Goal: Navigation & Orientation: Find specific page/section

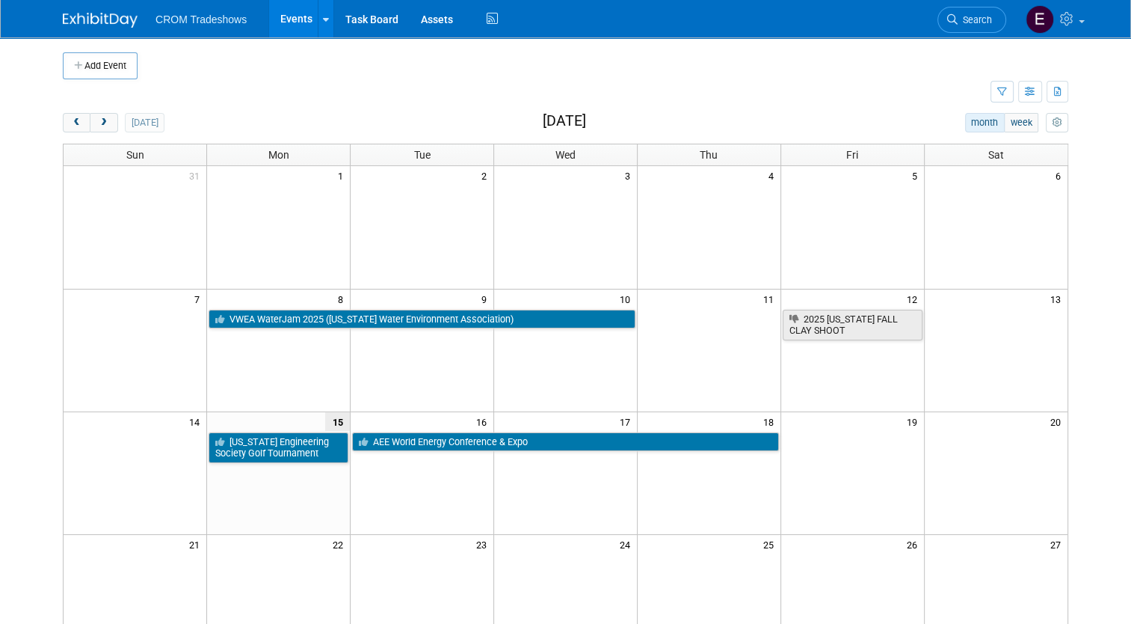
click at [286, 21] on link "Events" at bounding box center [296, 18] width 55 height 37
click at [318, 31] on link at bounding box center [326, 18] width 16 height 37
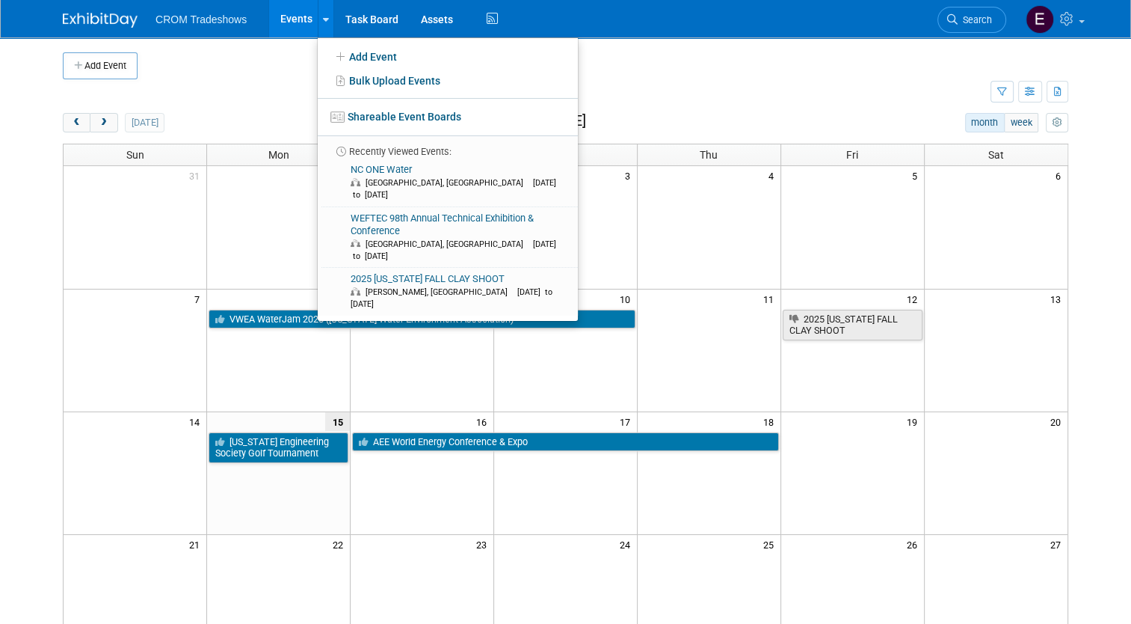
click at [260, 96] on td at bounding box center [527, 92] width 928 height 26
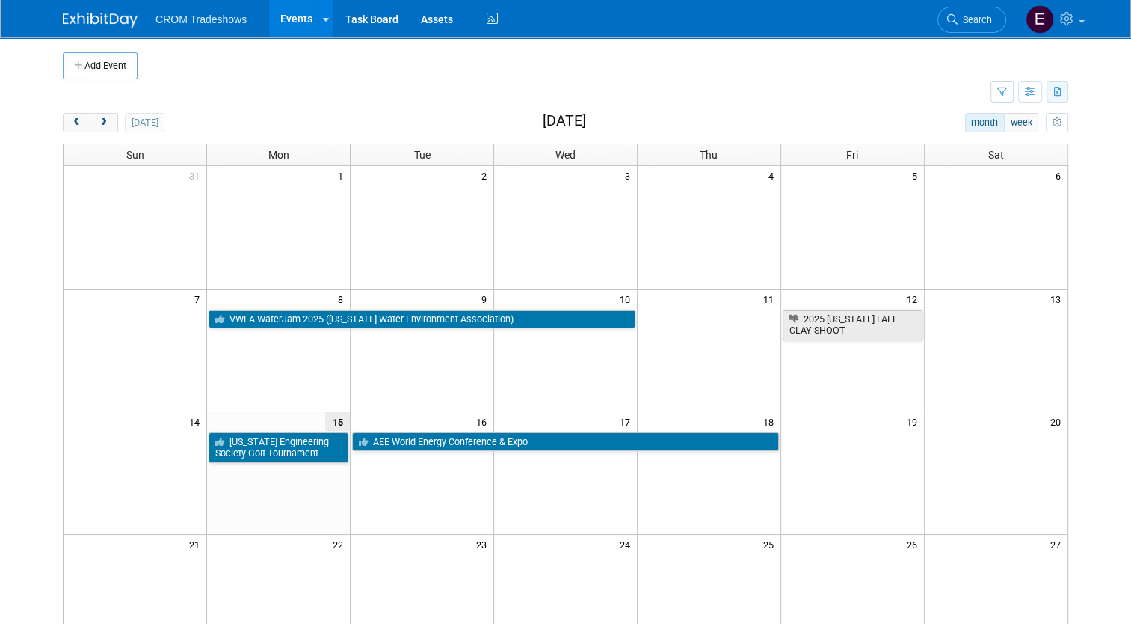
click at [1061, 101] on button "button" at bounding box center [1058, 92] width 22 height 22
click at [1009, 83] on button "button" at bounding box center [1002, 92] width 23 height 22
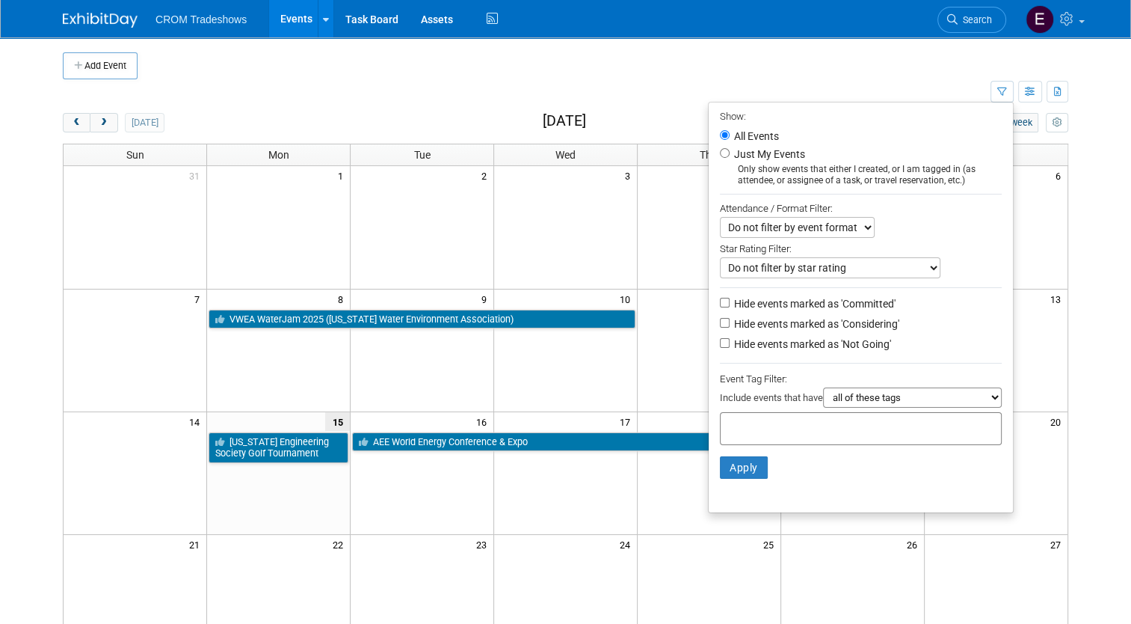
click at [906, 76] on td at bounding box center [579, 65] width 882 height 27
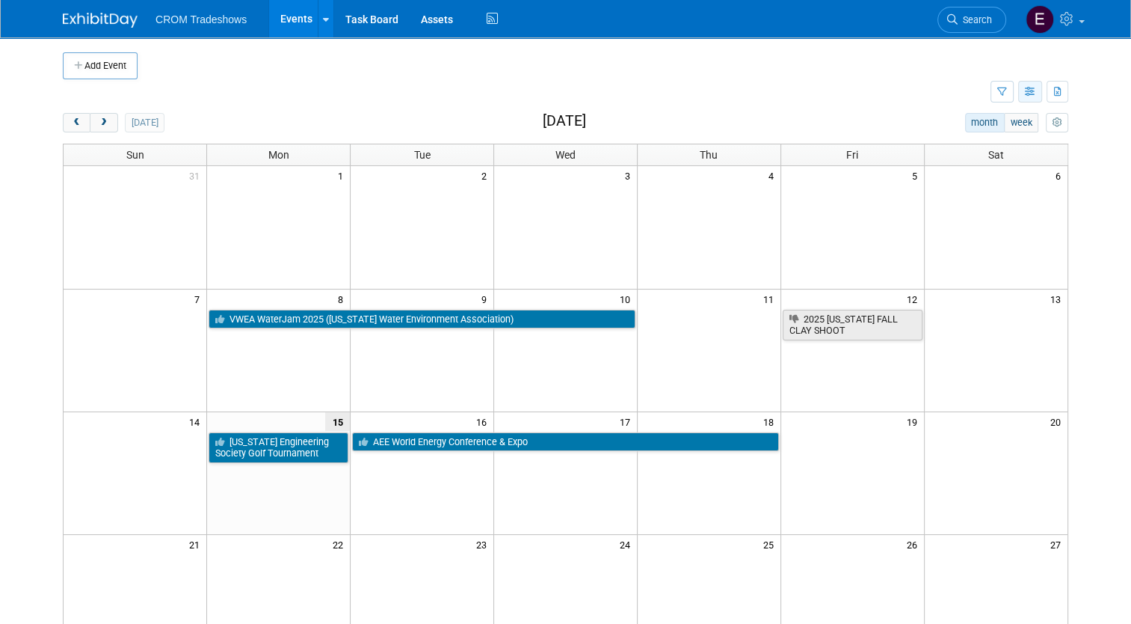
click at [1029, 93] on button "button" at bounding box center [1030, 92] width 24 height 22
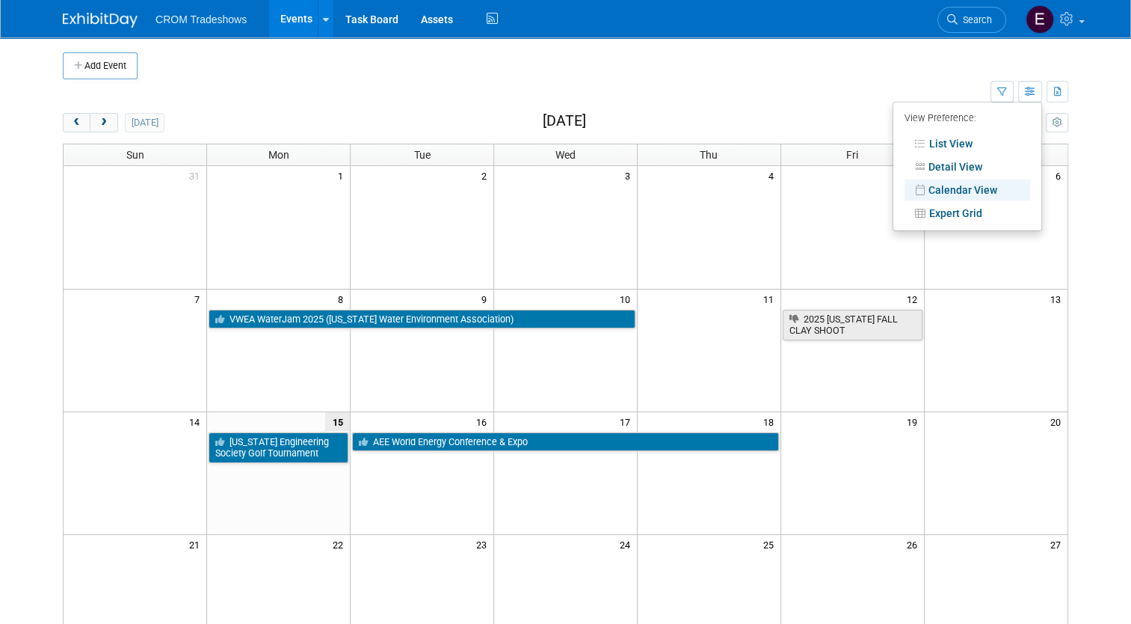
click at [977, 132] on li "List View" at bounding box center [968, 143] width 148 height 23
click at [975, 133] on link "List View" at bounding box center [968, 143] width 126 height 21
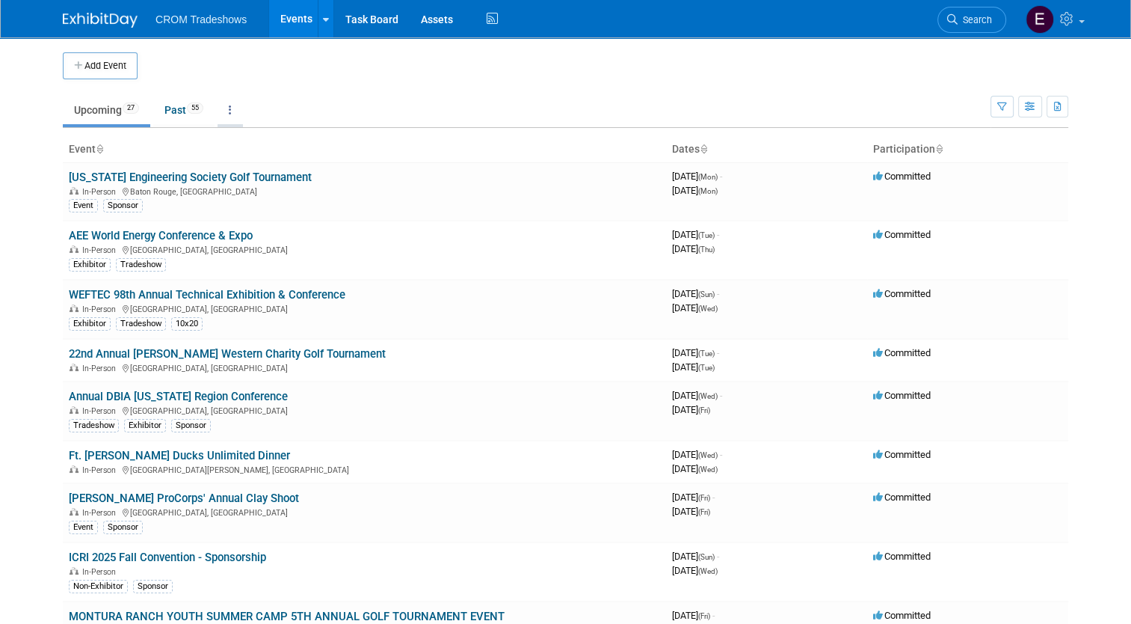
click at [221, 109] on link at bounding box center [230, 110] width 25 height 28
click at [239, 139] on link "All Events 82 Past and Upcoming" at bounding box center [277, 144] width 119 height 33
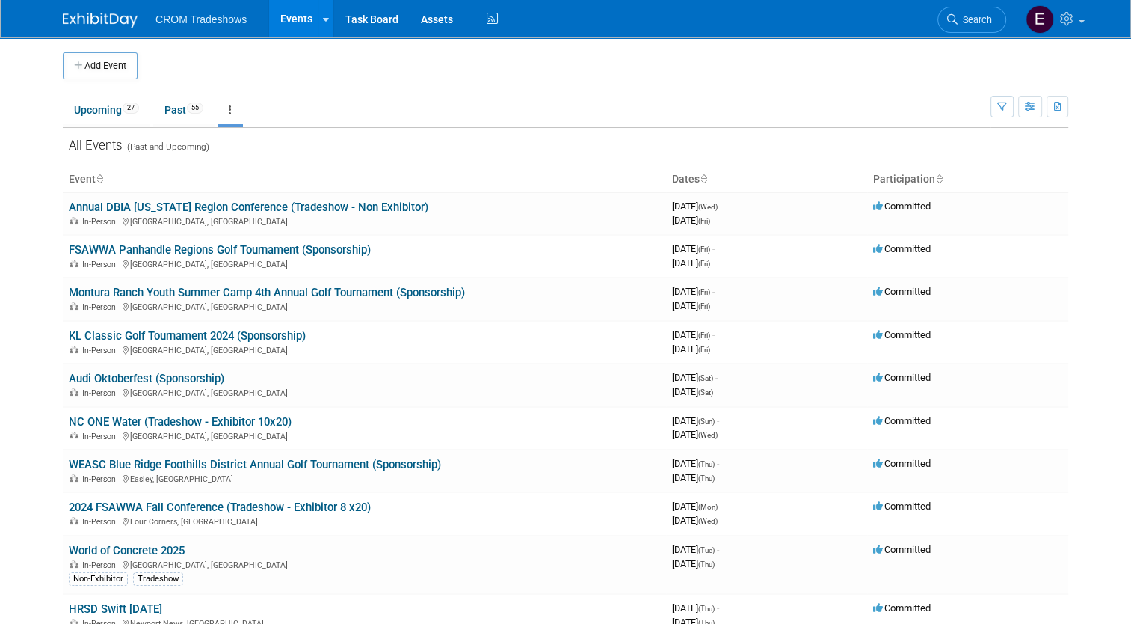
click at [221, 111] on link at bounding box center [230, 110] width 25 height 28
click at [236, 179] on span "Events grouped by year" at bounding box center [277, 185] width 89 height 12
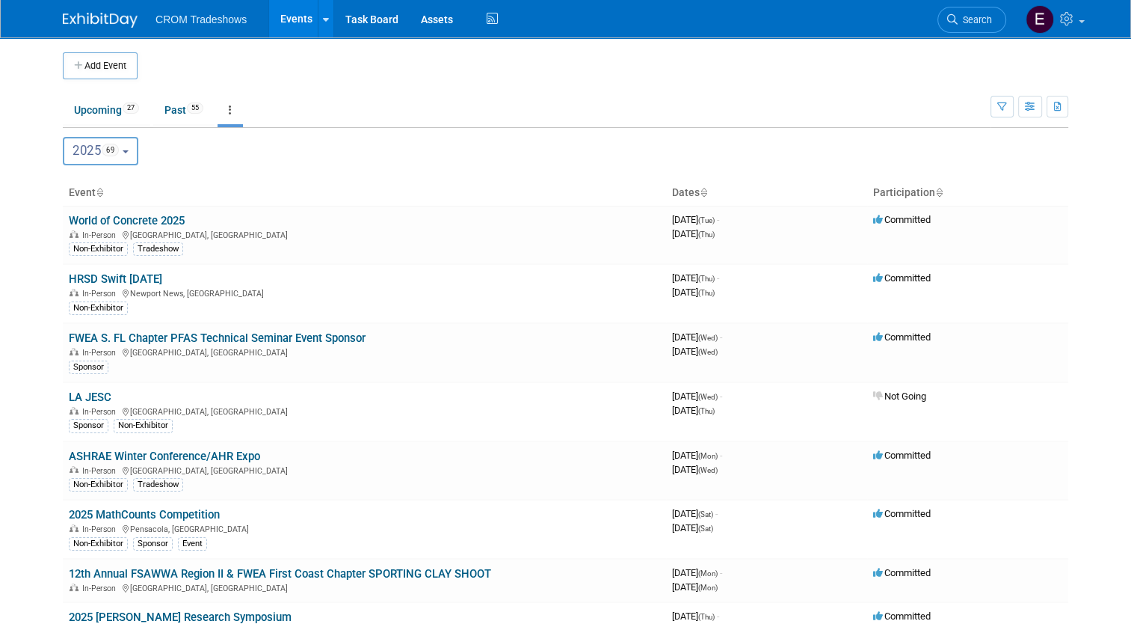
click at [109, 150] on span "69" at bounding box center [110, 150] width 17 height 13
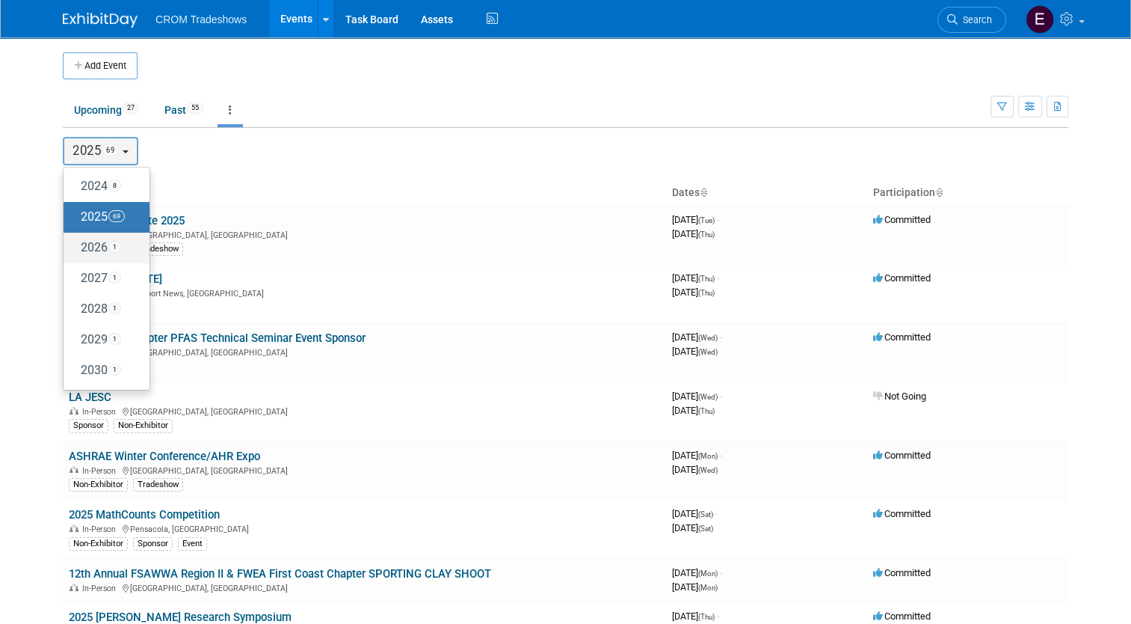
click at [90, 256] on label "2026 1" at bounding box center [103, 248] width 64 height 25
click at [76, 252] on input "2026 1" at bounding box center [71, 247] width 10 height 10
select select "2026"
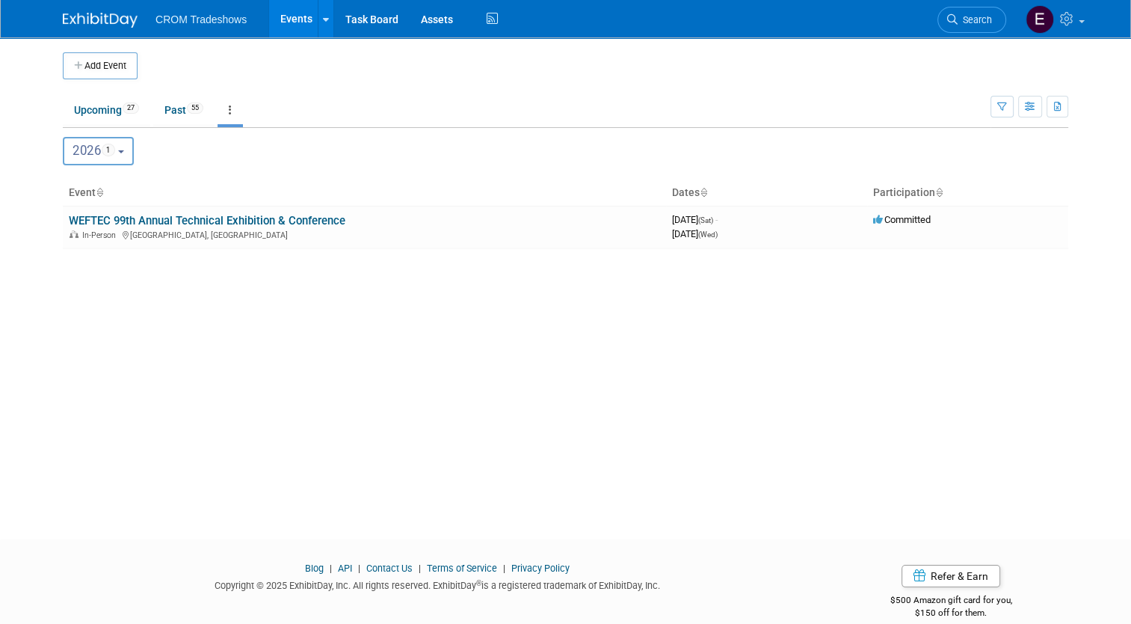
click at [84, 150] on span "2026 1" at bounding box center [94, 150] width 43 height 15
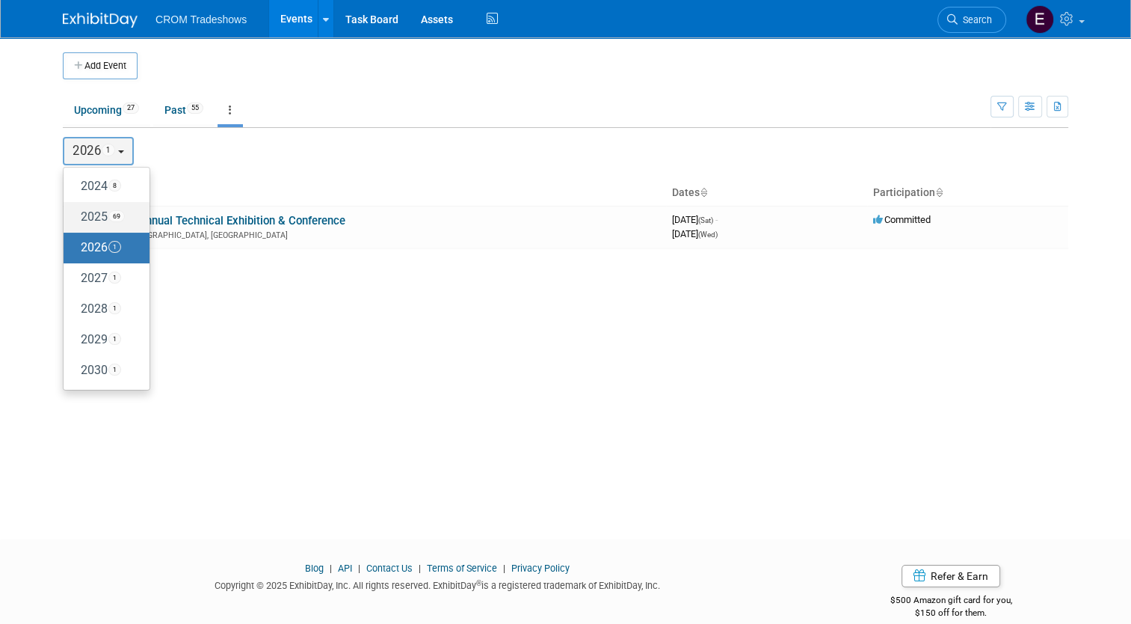
click at [96, 227] on label "2025 69" at bounding box center [103, 217] width 64 height 25
click at [76, 221] on input "2025 69" at bounding box center [71, 217] width 10 height 10
select select "2025"
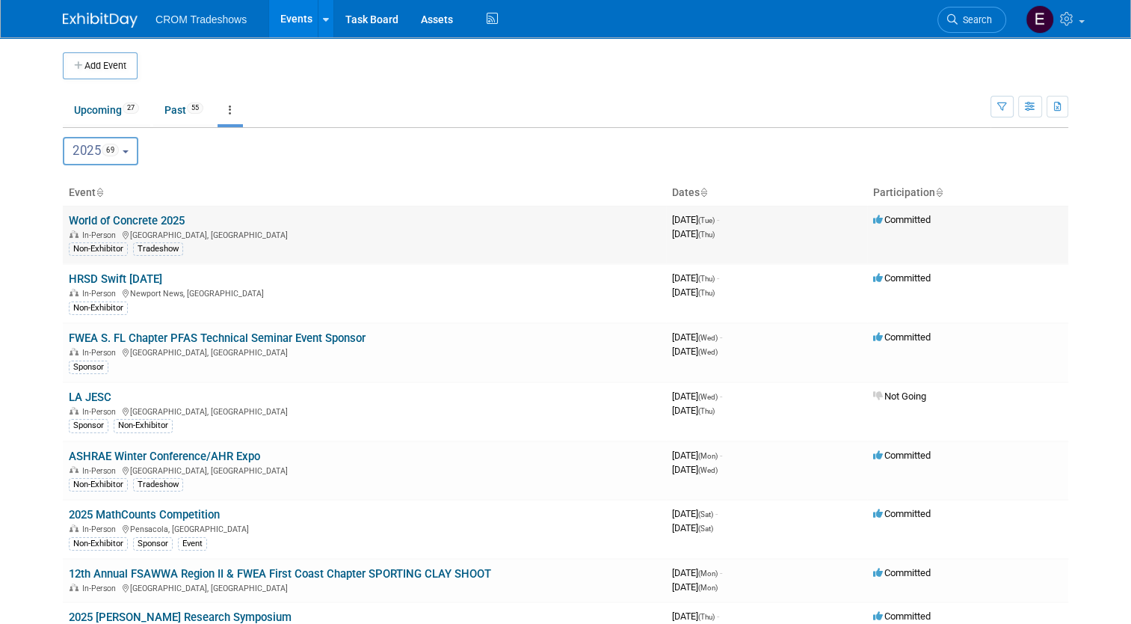
click at [156, 224] on link "World of Concrete 2025" at bounding box center [127, 220] width 116 height 13
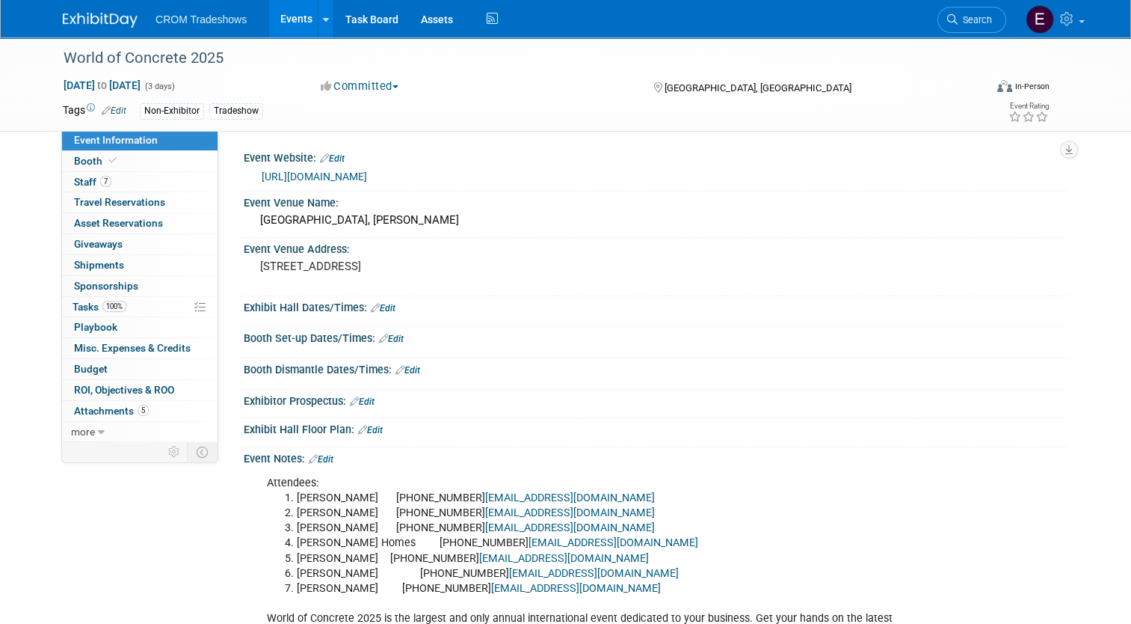
click at [367, 182] on link "https://www.worldofconcrete.com/en/home.html" at bounding box center [314, 176] width 105 height 12
click at [160, 342] on span "Misc. Expenses & Credits 0" at bounding box center [132, 348] width 117 height 12
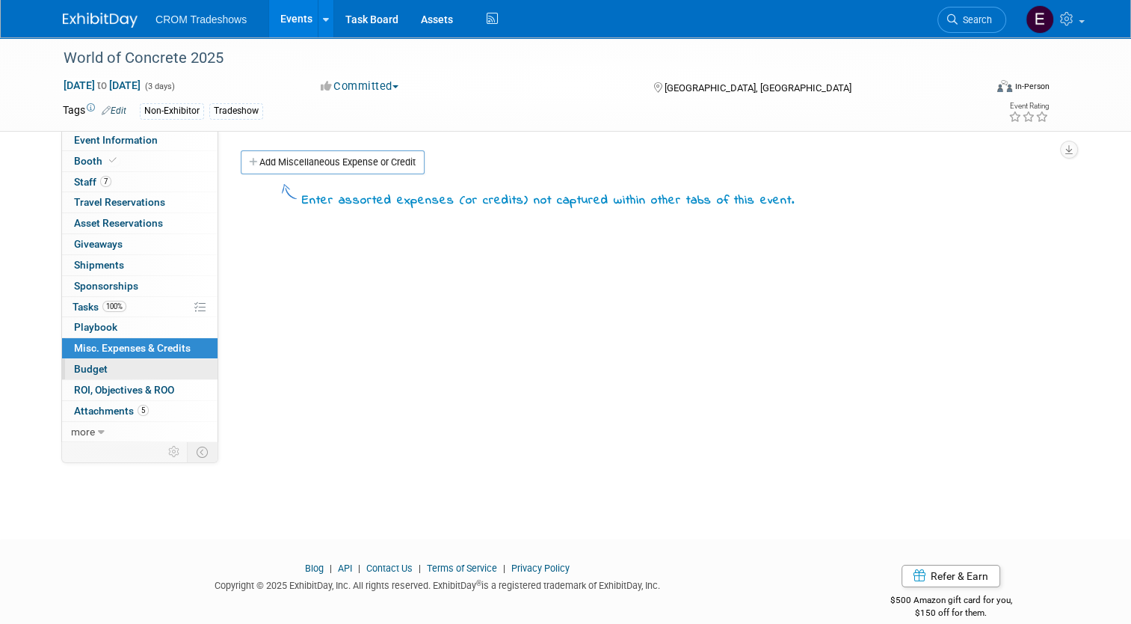
click at [160, 369] on link "Budget" at bounding box center [140, 369] width 156 height 20
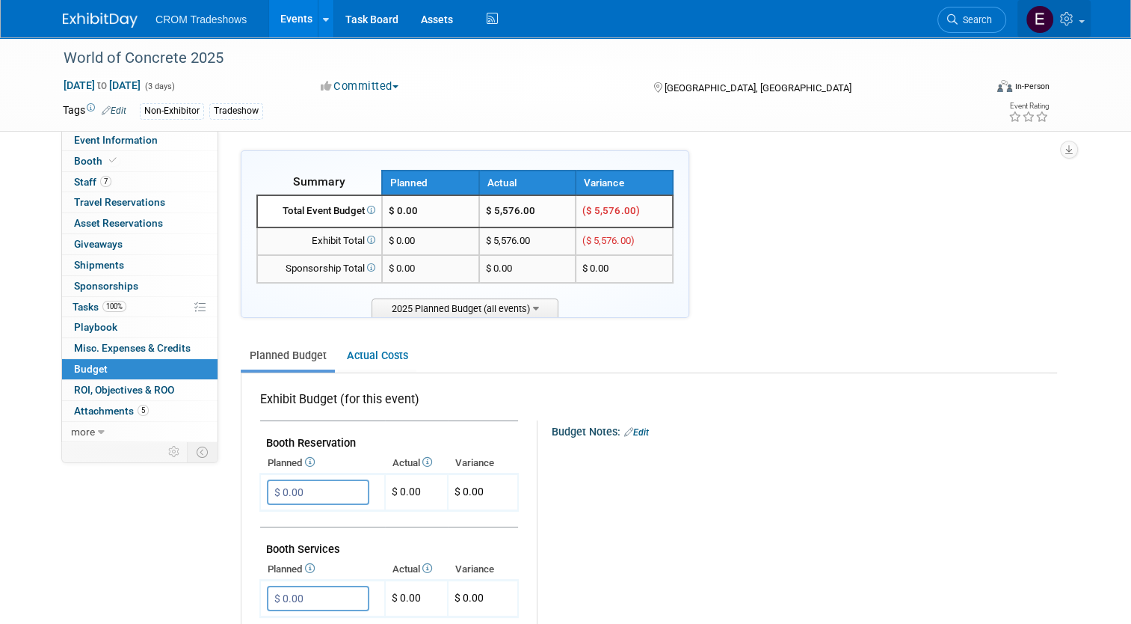
click at [1083, 31] on link at bounding box center [1054, 18] width 73 height 37
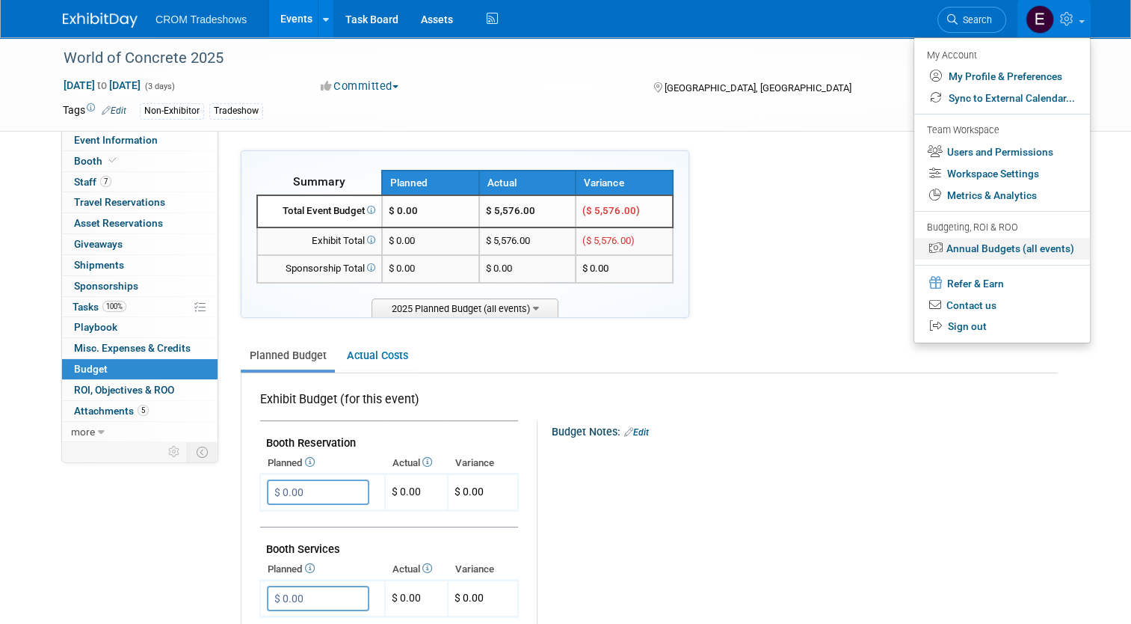
click at [1034, 247] on link "Annual Budgets (all events)" at bounding box center [1002, 249] width 176 height 22
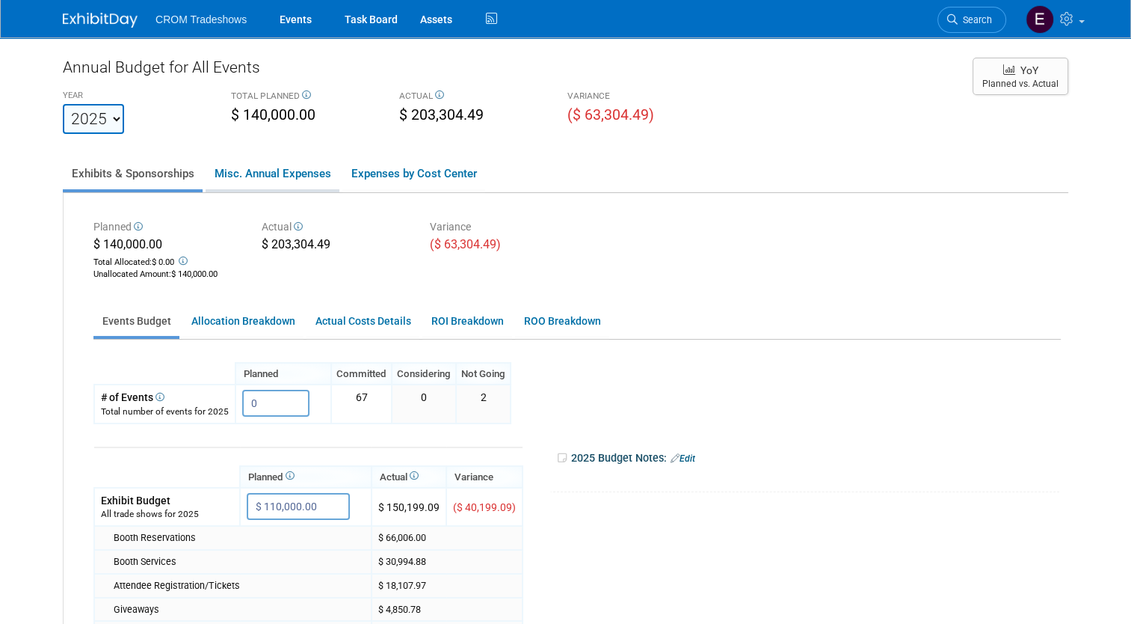
click at [280, 159] on link "Misc. Annual Expenses" at bounding box center [273, 173] width 134 height 31
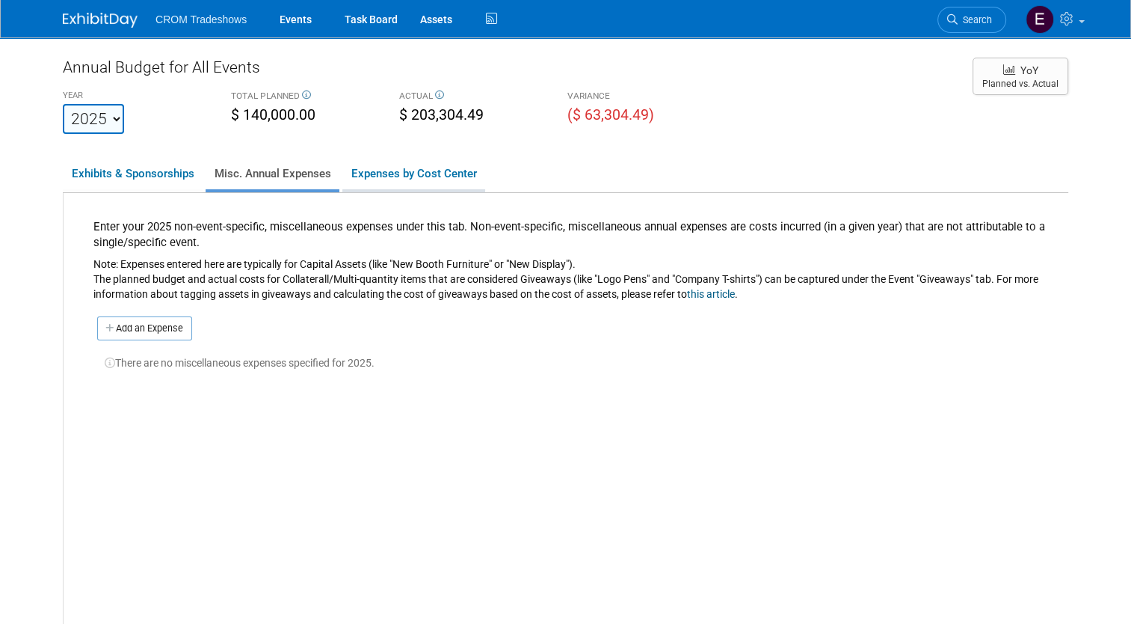
click at [410, 178] on link "Expenses by Cost Center" at bounding box center [413, 173] width 143 height 31
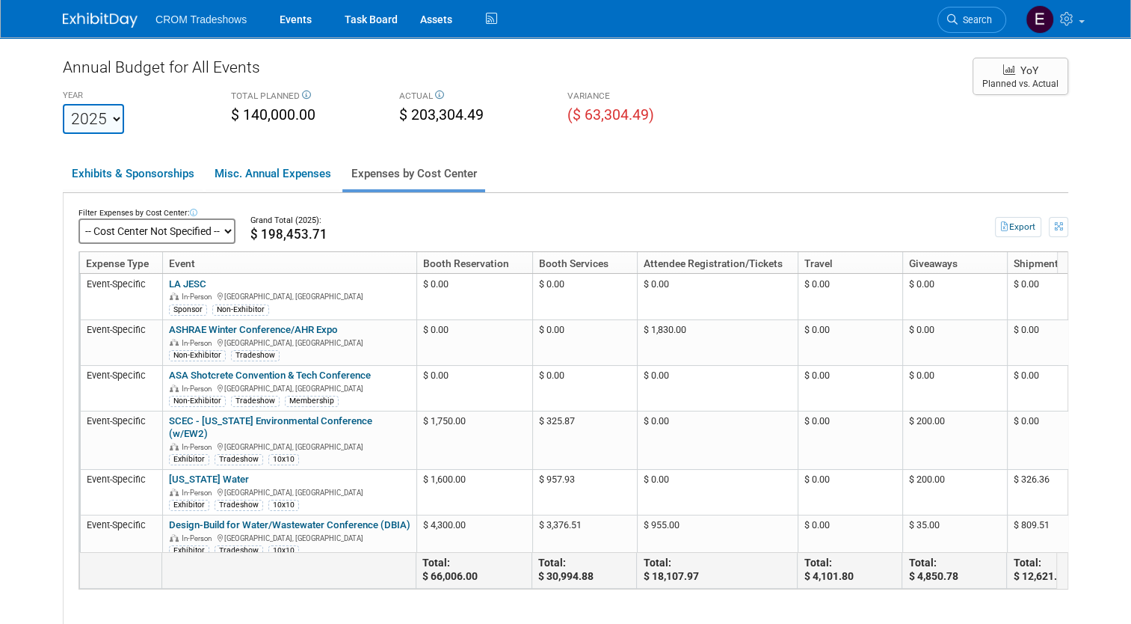
click at [188, 235] on select "-- Cost Center Not Specified --" at bounding box center [157, 230] width 157 height 25
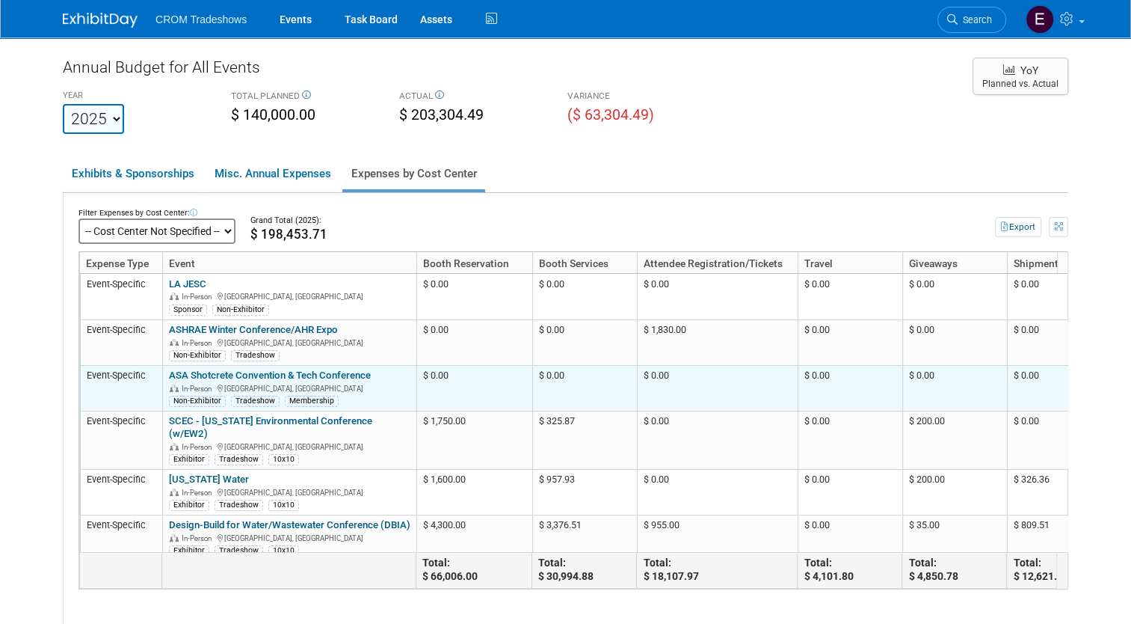
scroll to position [0, 9]
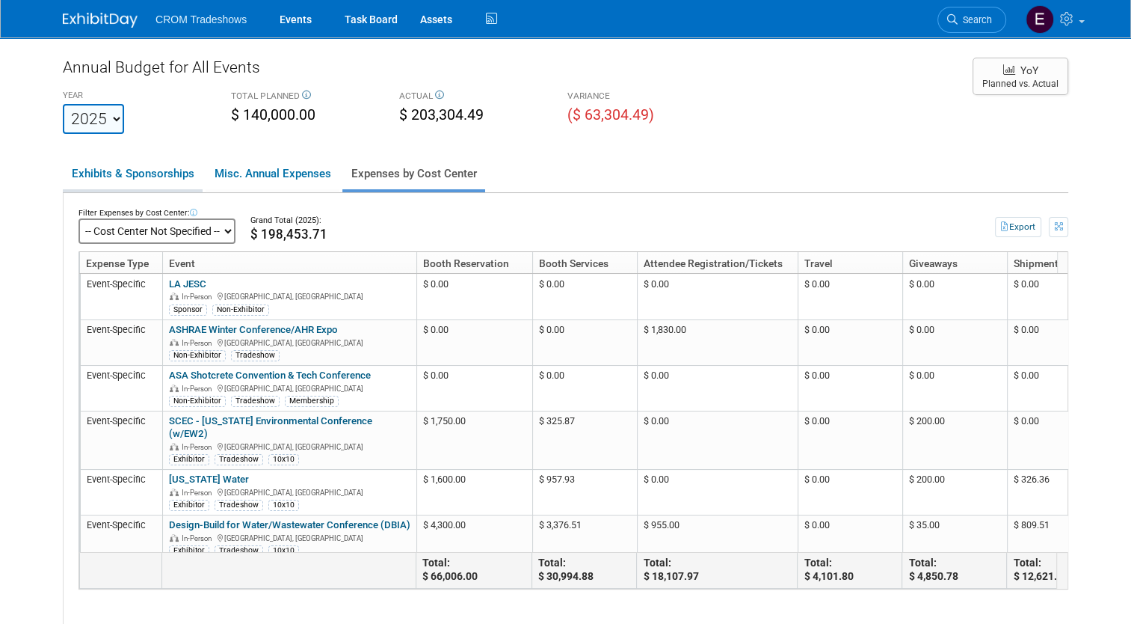
click at [132, 180] on link "Exhibits & Sponsorships" at bounding box center [133, 173] width 140 height 31
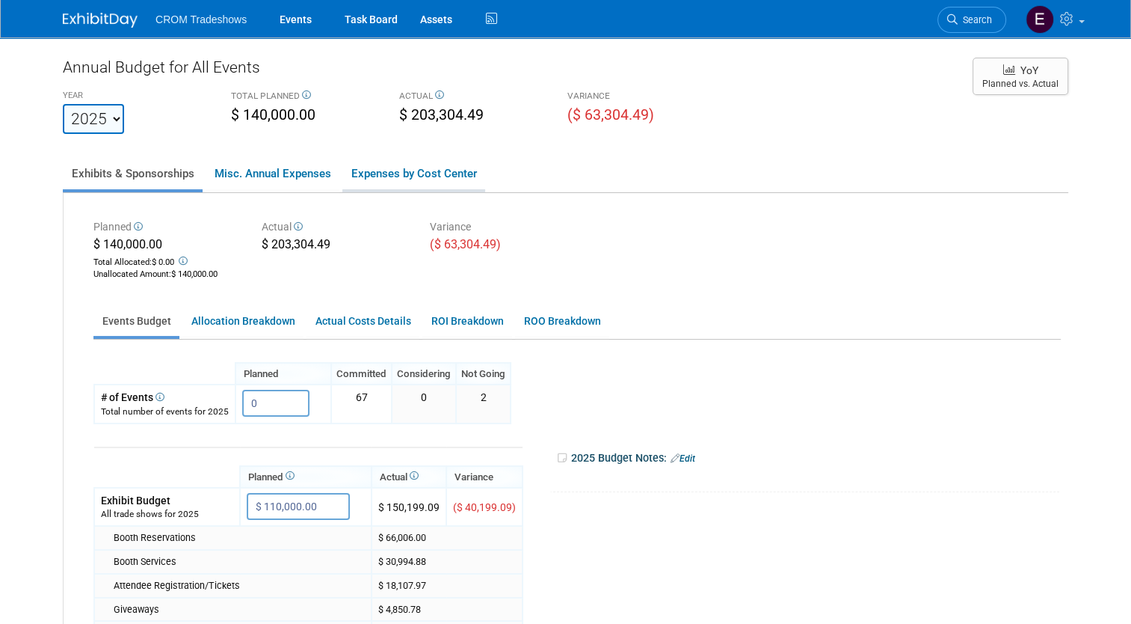
click at [406, 175] on link "Expenses by Cost Center" at bounding box center [413, 173] width 143 height 31
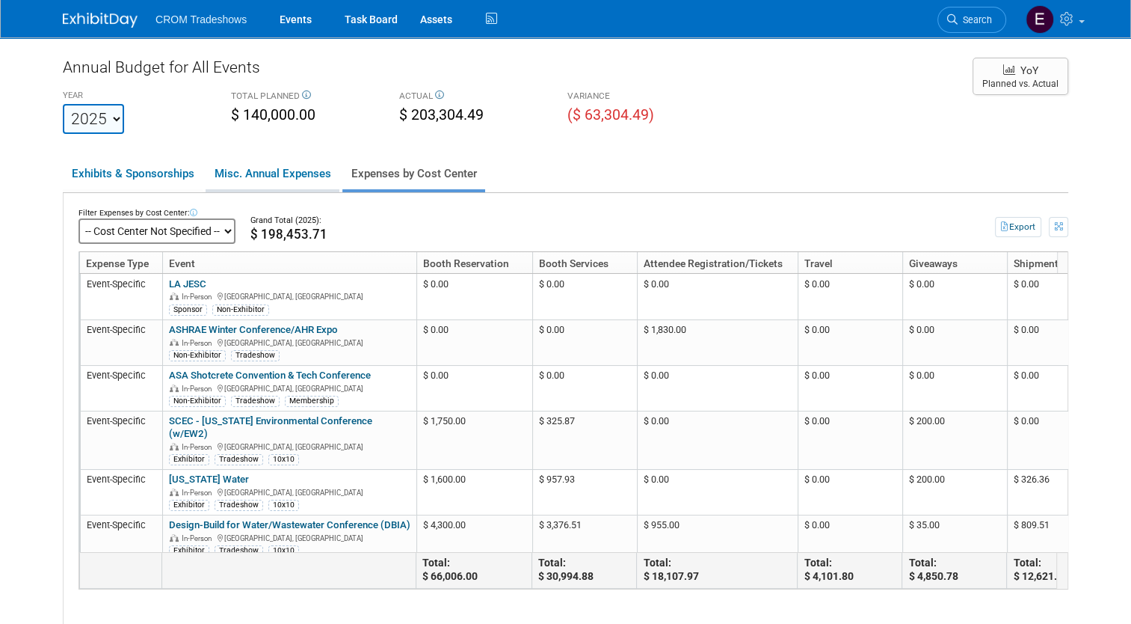
click at [309, 169] on link "Misc. Annual Expenses" at bounding box center [273, 173] width 134 height 31
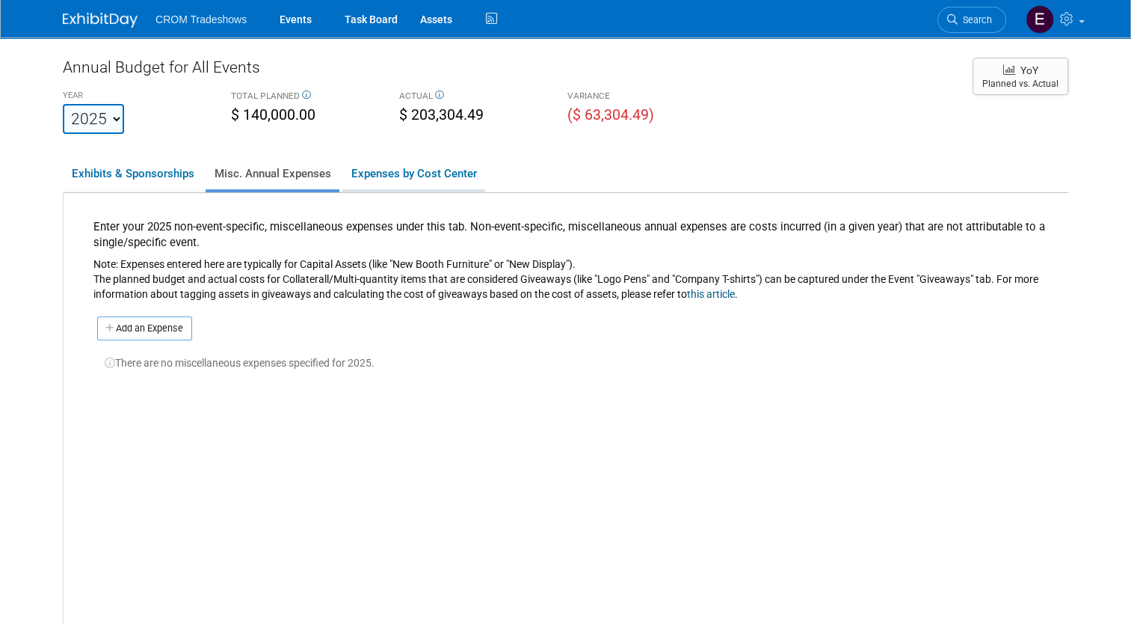
click at [395, 163] on link "Expenses by Cost Center" at bounding box center [413, 173] width 143 height 31
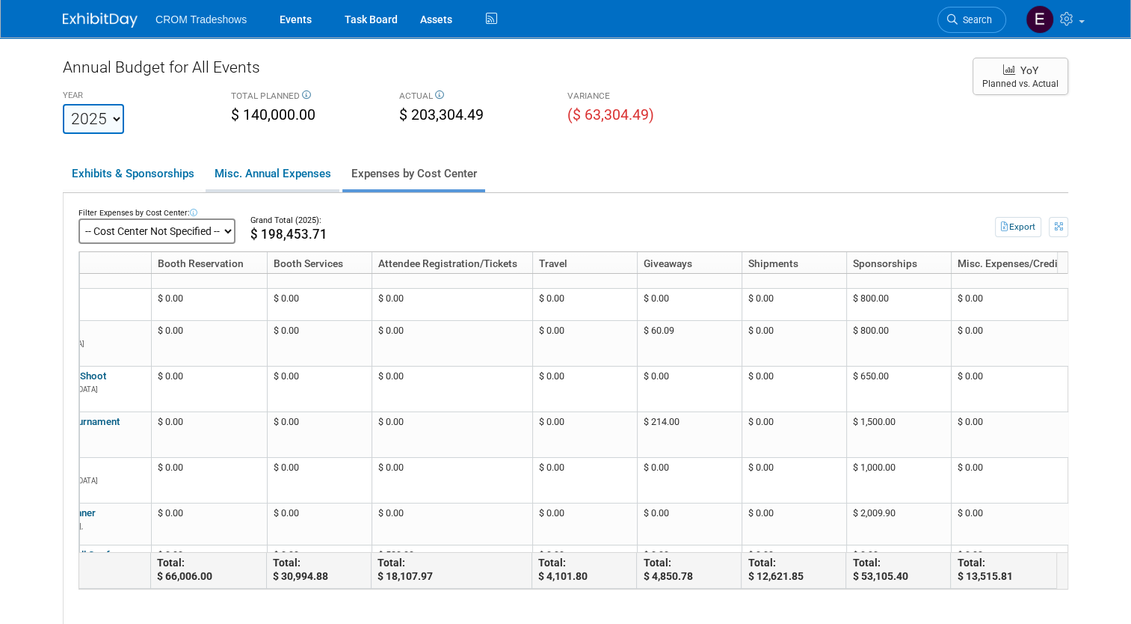
click at [268, 175] on link "Misc. Annual Expenses" at bounding box center [273, 173] width 134 height 31
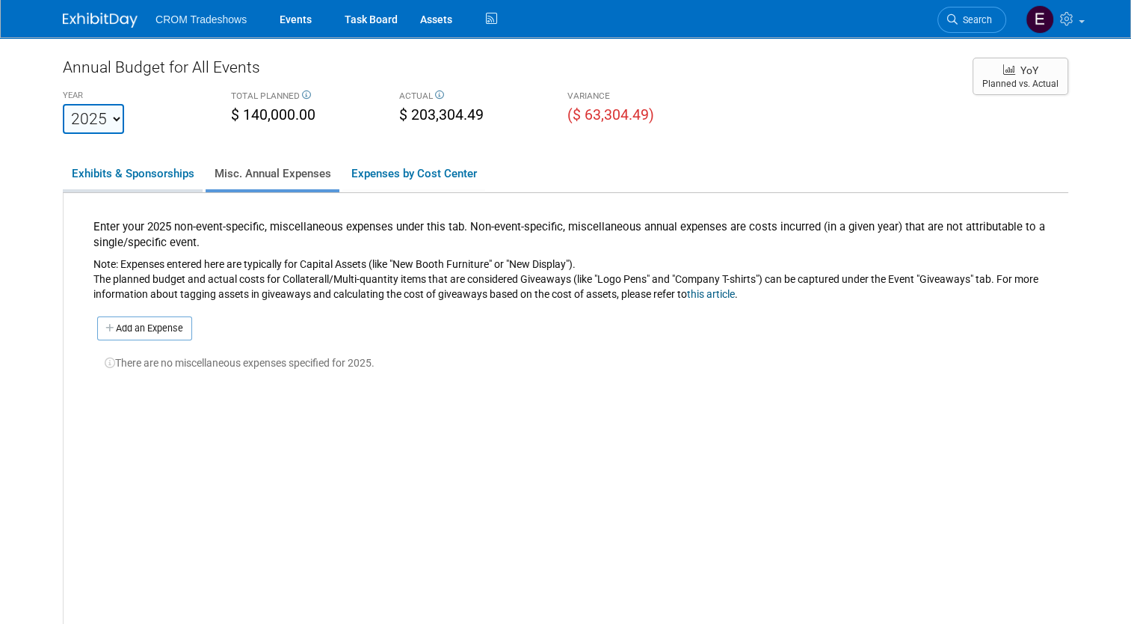
click at [140, 162] on link "Exhibits & Sponsorships" at bounding box center [133, 173] width 140 height 31
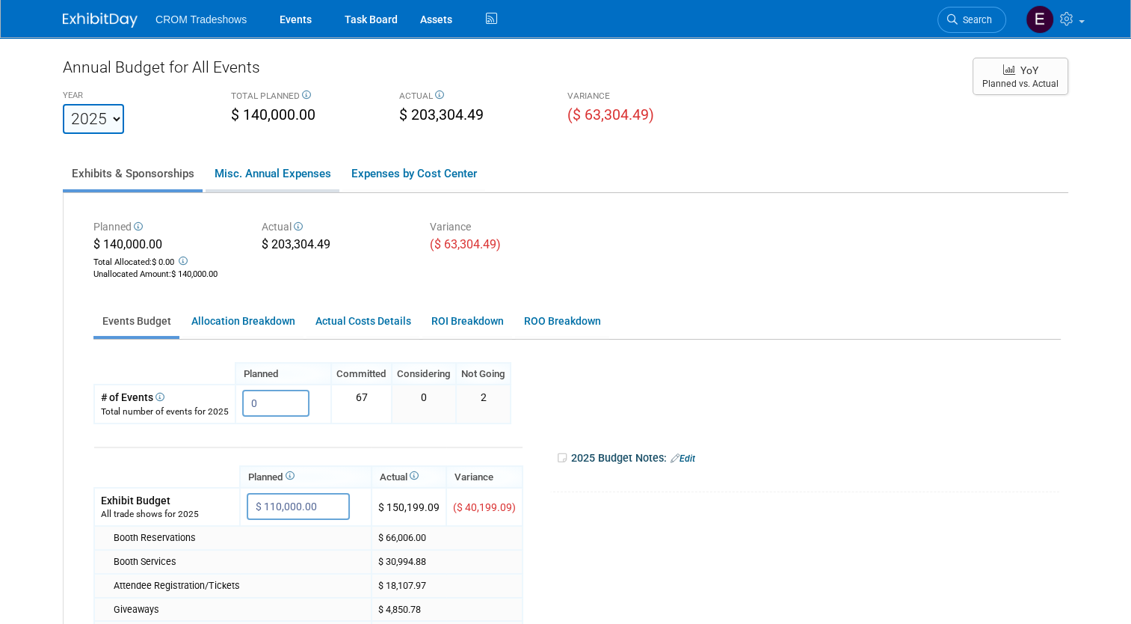
click at [286, 171] on link "Misc. Annual Expenses" at bounding box center [273, 173] width 134 height 31
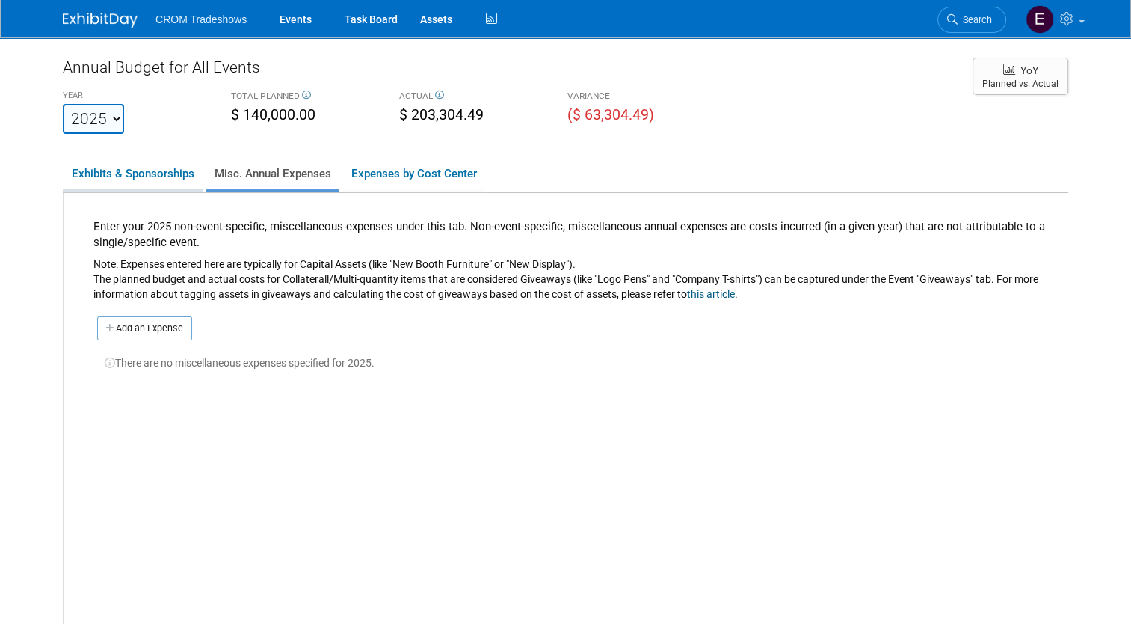
click at [111, 187] on link "Exhibits & Sponsorships" at bounding box center [133, 173] width 140 height 31
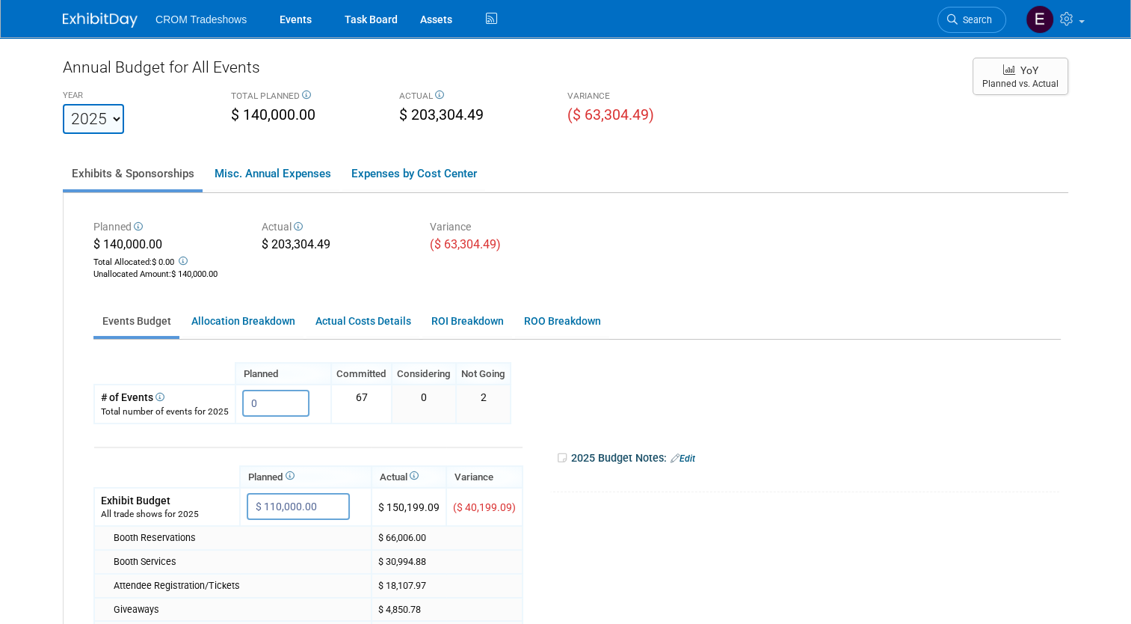
click at [113, 16] on img at bounding box center [100, 20] width 75 height 15
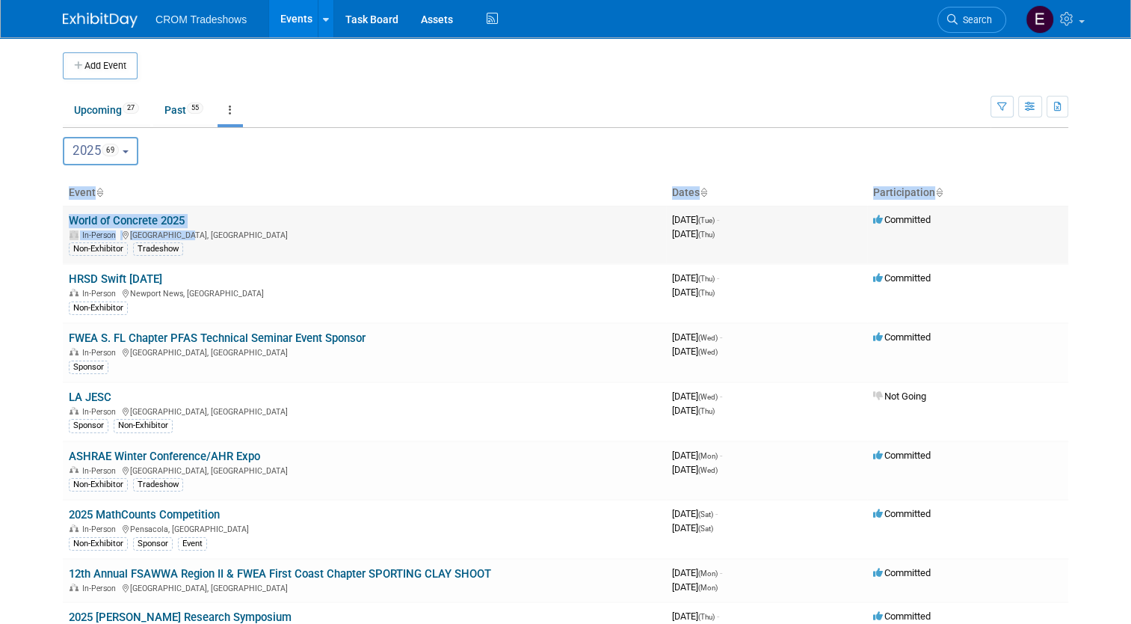
drag, startPoint x: 218, startPoint y: 231, endPoint x: 254, endPoint y: 222, distance: 37.0
click at [254, 222] on td "World of Concrete 2025 In-Person [GEOGRAPHIC_DATA], [GEOGRAPHIC_DATA] Non-Exhib…" at bounding box center [364, 235] width 603 height 58
drag, startPoint x: 254, startPoint y: 222, endPoint x: 488, endPoint y: 199, distance: 235.2
click at [488, 199] on th "Event" at bounding box center [364, 192] width 603 height 25
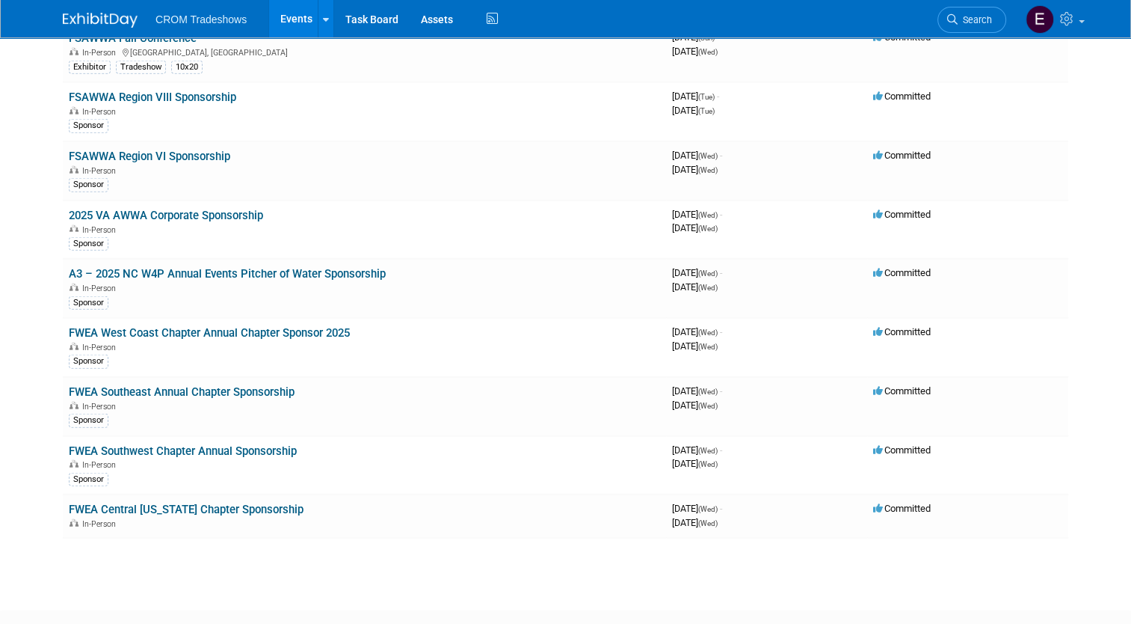
scroll to position [3650, 0]
click at [203, 268] on link "A3 – 2025 NC W4P Annual Events Pitcher of Water Sponsorship" at bounding box center [227, 274] width 317 height 13
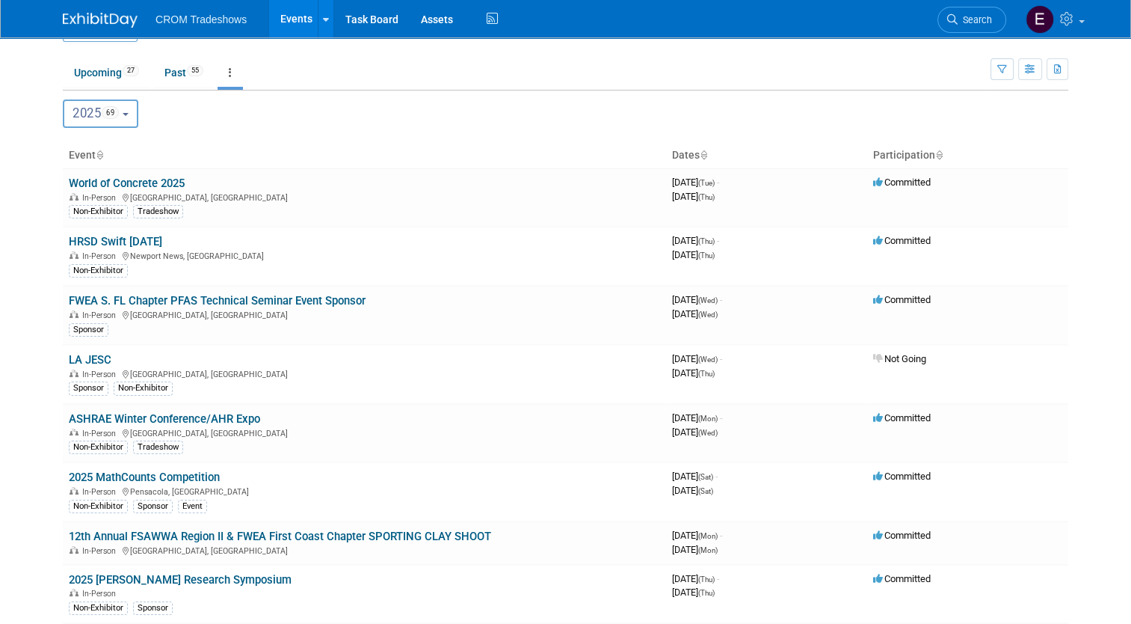
scroll to position [0, 0]
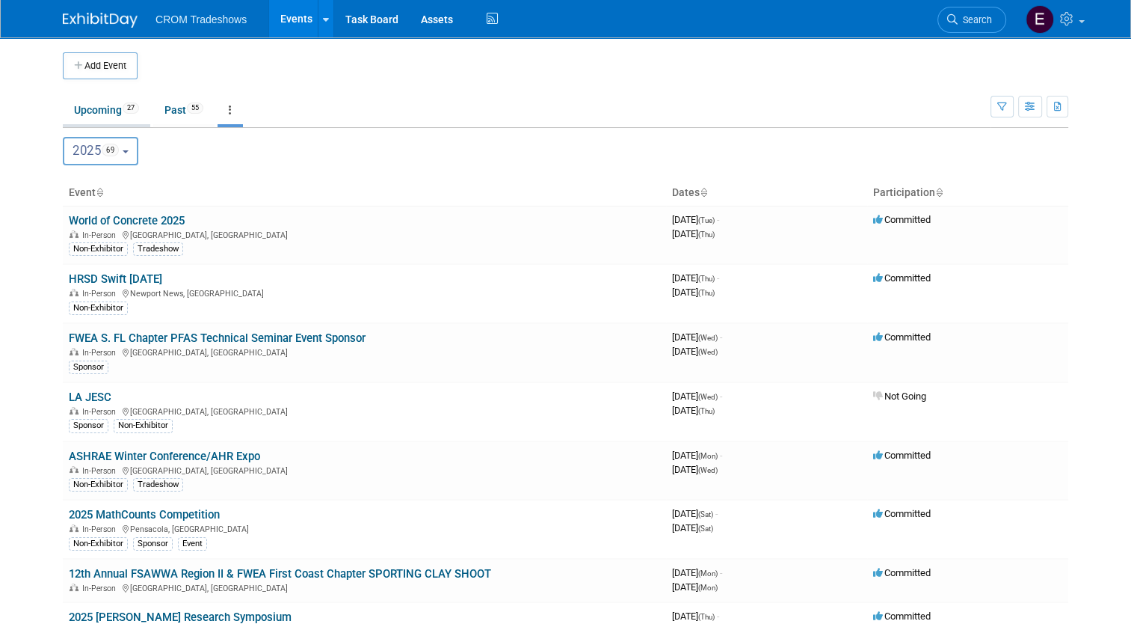
click at [112, 97] on link "Upcoming 27" at bounding box center [106, 110] width 87 height 28
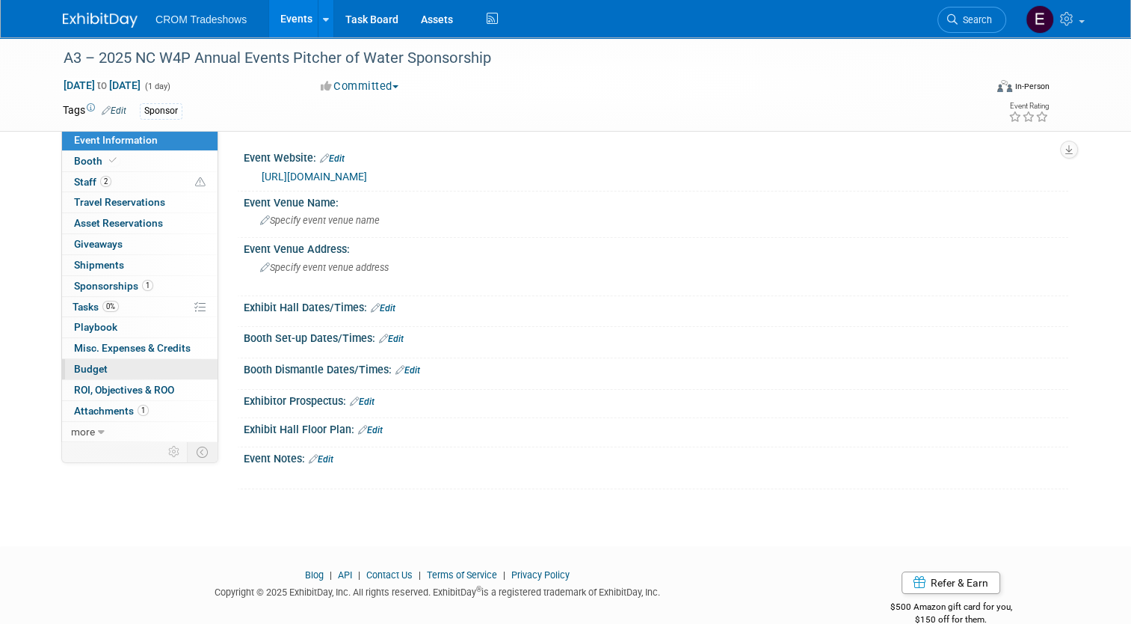
click at [108, 367] on link "Budget" at bounding box center [140, 369] width 156 height 20
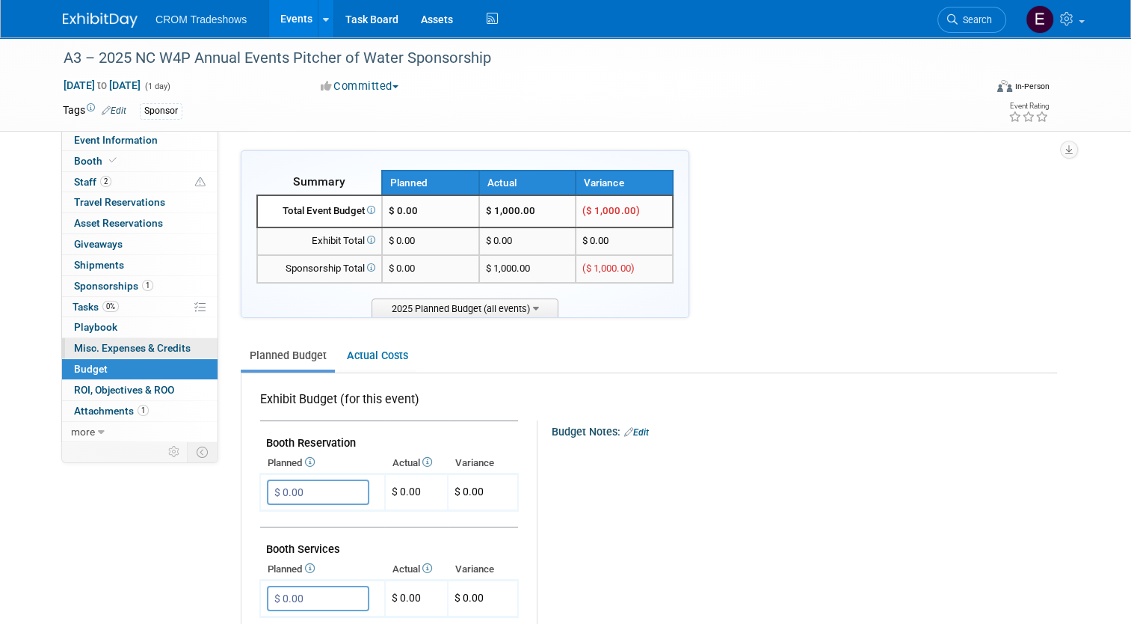
click at [130, 351] on span "Misc. Expenses & Credits 0" at bounding box center [132, 348] width 117 height 12
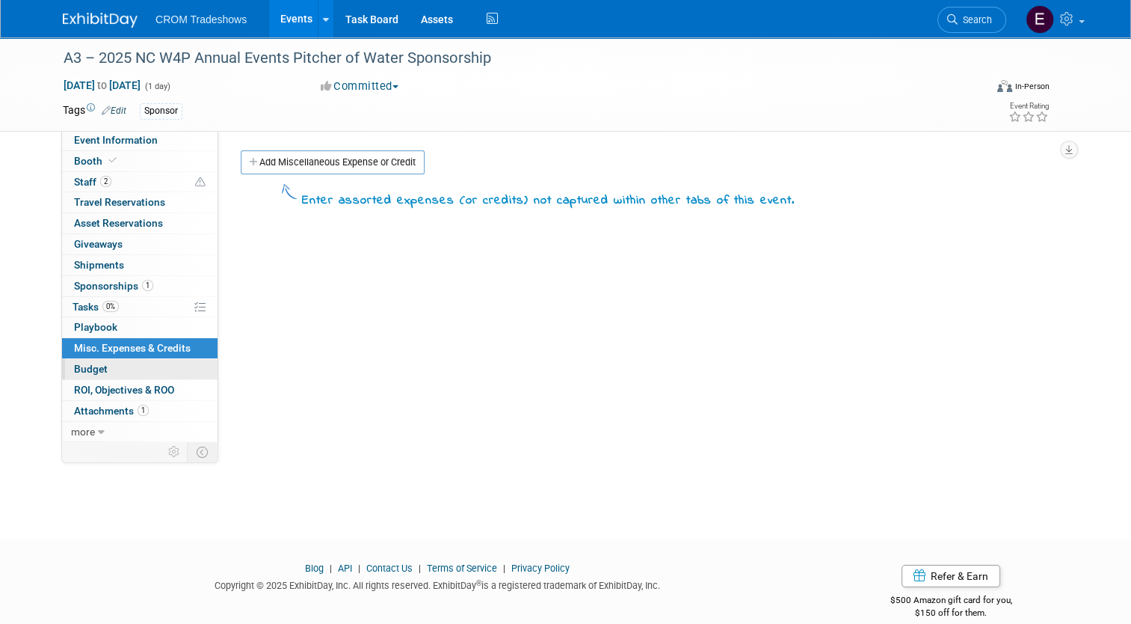
click at [126, 369] on link "Budget" at bounding box center [140, 369] width 156 height 20
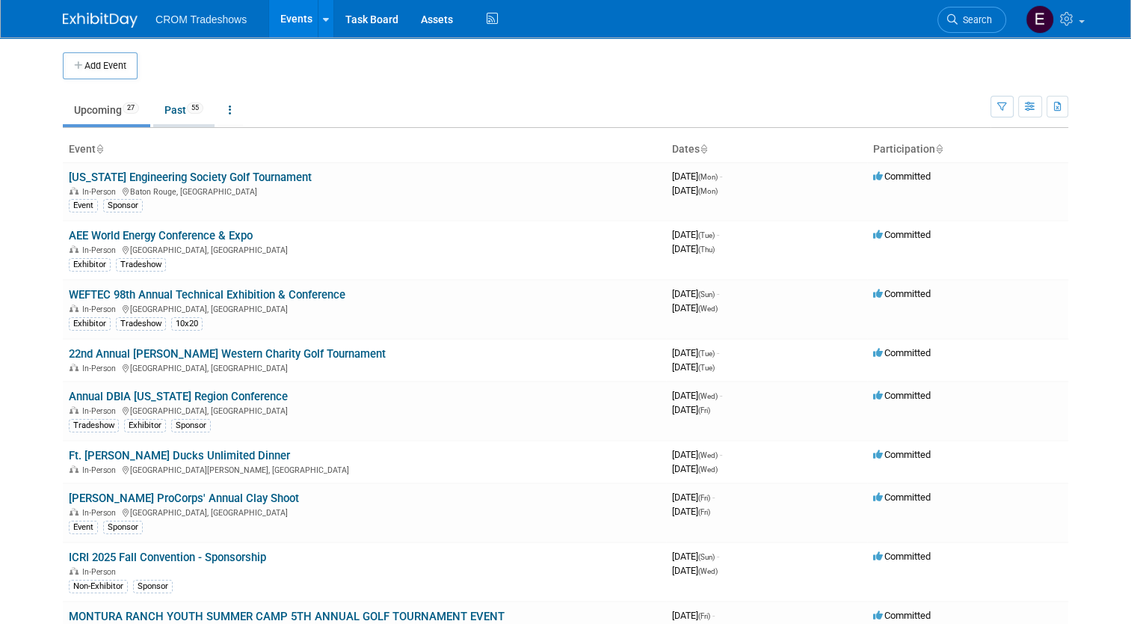
click at [170, 117] on link "Past 55" at bounding box center [183, 110] width 61 height 28
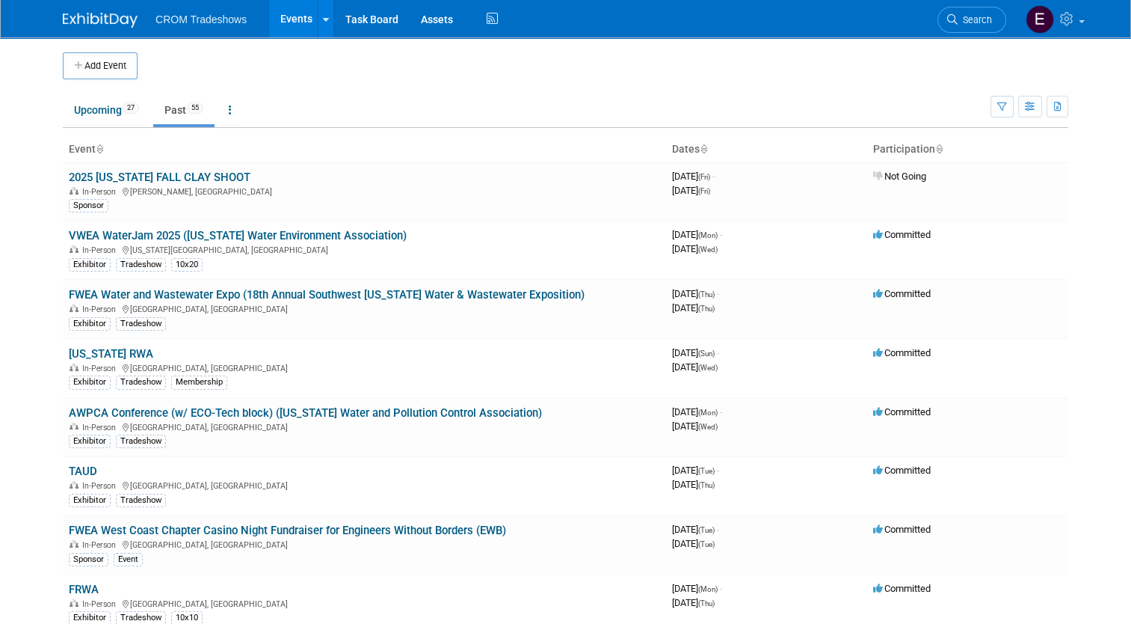
click at [116, 34] on div "CROM Tradeshows Events Add Event Bulk Upload Events Shareable Event Boards Rece…" at bounding box center [566, 18] width 1006 height 37
click at [111, 22] on img at bounding box center [100, 20] width 75 height 15
